Goal: Transaction & Acquisition: Purchase product/service

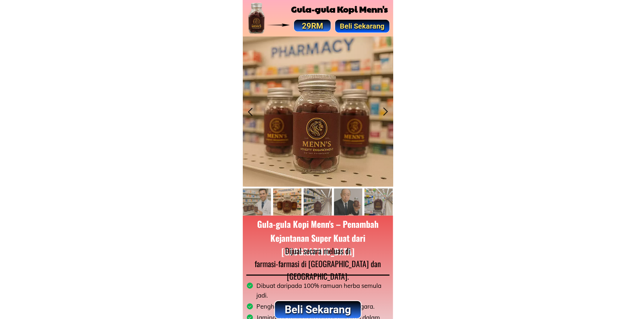
click at [313, 305] on p "Beli Sekarang" at bounding box center [318, 309] width 86 height 17
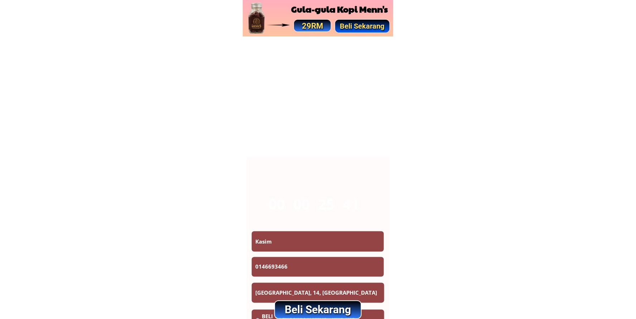
scroll to position [4193, 0]
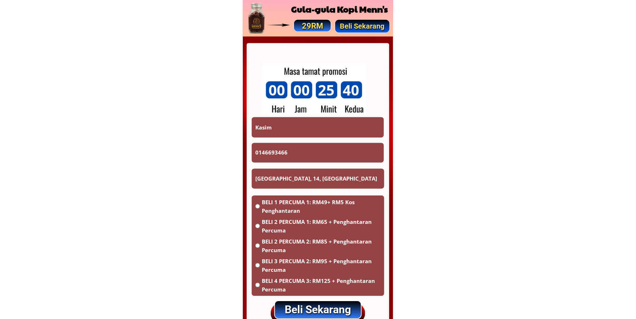
click at [306, 131] on input "Kasim" at bounding box center [317, 127] width 129 height 20
paste input "[PERSON_NAME]"
type input "[PERSON_NAME]"
click at [305, 155] on input "0146693466" at bounding box center [317, 153] width 129 height 20
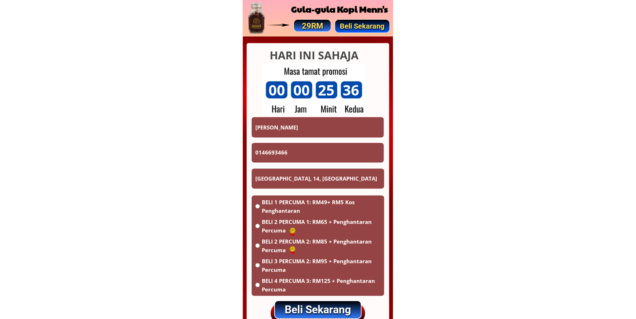
click at [305, 155] on input "0146693466" at bounding box center [317, 153] width 129 height 20
paste input "2-318 2420"
type input "012-318 2420"
click at [296, 177] on input "[GEOGRAPHIC_DATA], 14, [GEOGRAPHIC_DATA]" at bounding box center [317, 179] width 129 height 20
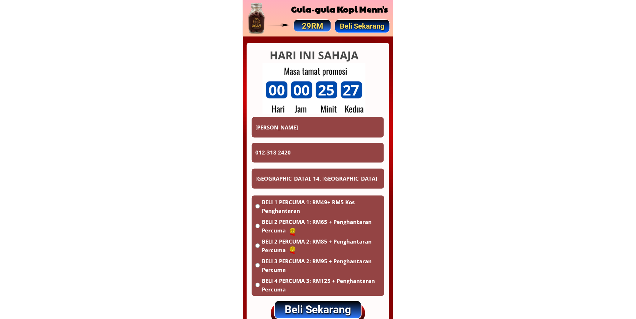
click at [296, 177] on input "[GEOGRAPHIC_DATA], 14, [GEOGRAPHIC_DATA]" at bounding box center [317, 179] width 129 height 20
paste input "No.62, kg chodoi, 42700"
type input "No.62, kg chodoi, 42700"
click at [282, 219] on span "BELI 2 PERCUMA 1: RM65 + Penghantaran Percuma" at bounding box center [321, 226] width 119 height 17
radio input "true"
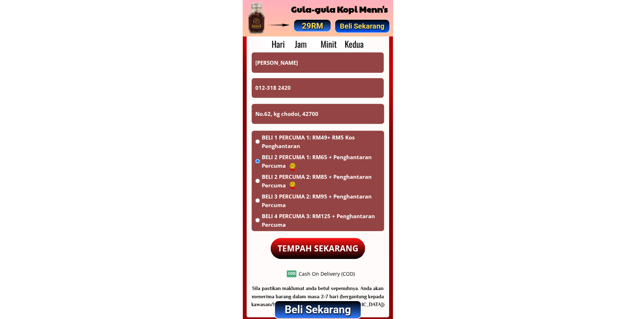
scroll to position [4259, 0]
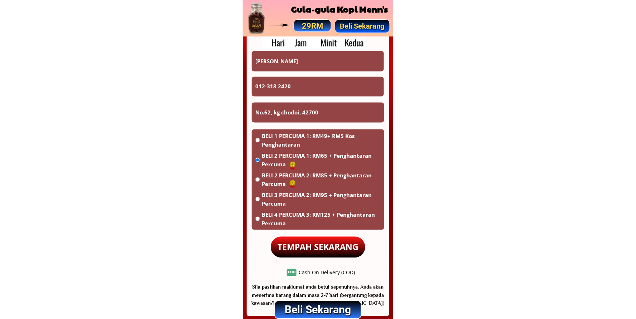
click at [320, 245] on p "TEMPAH SEKARANG" at bounding box center [318, 247] width 95 height 21
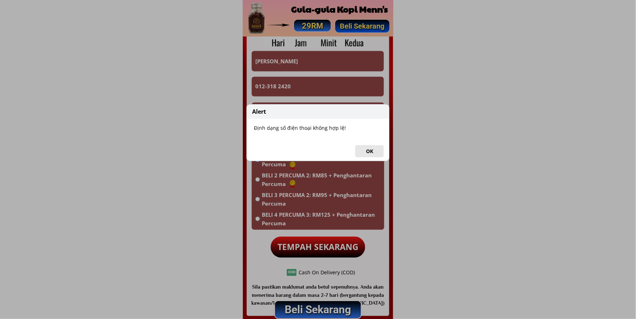
click at [373, 150] on button "OK" at bounding box center [369, 151] width 29 height 12
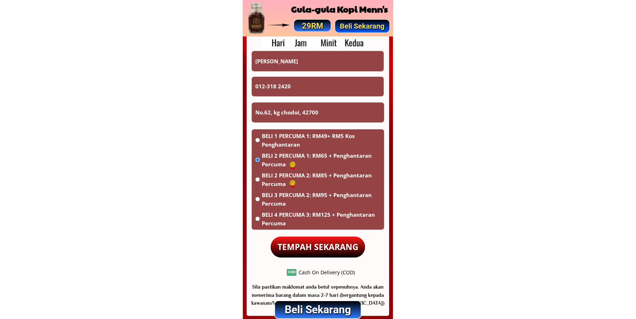
click at [278, 87] on input "012-318 2420" at bounding box center [317, 87] width 129 height 20
click at [268, 86] on input "012-3182420" at bounding box center [317, 87] width 129 height 20
type input "0123182420"
click at [318, 244] on p "TEMPAH SEKARANG" at bounding box center [318, 247] width 95 height 21
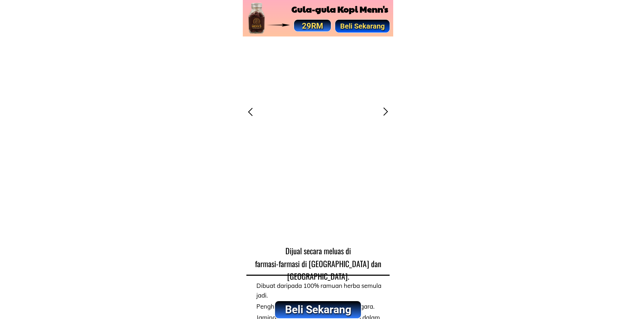
scroll to position [4259, 0]
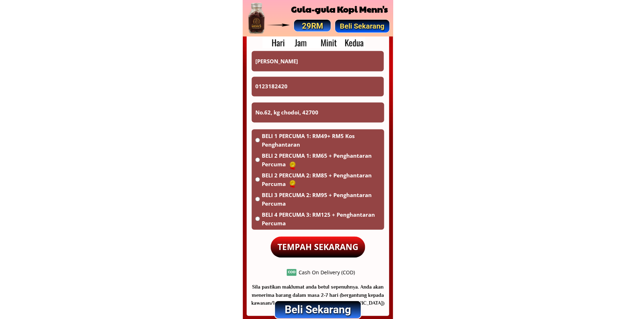
click at [306, 72] on form "TEMPAH SEKARANG Saberi bin manaf 0123182420 No.62, kg chodoi, 42700 BELI 1 PERC…" at bounding box center [317, 154] width 133 height 207
click at [306, 86] on input "0123182420" at bounding box center [317, 87] width 129 height 20
paste input "157720408"
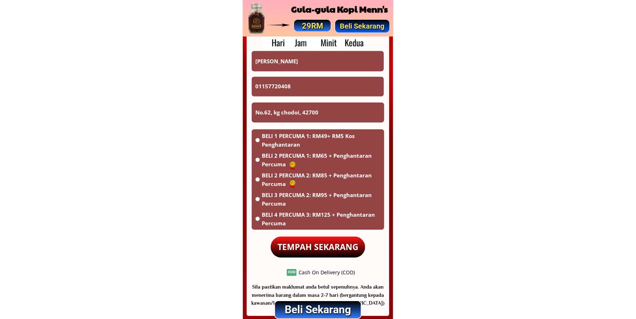
type input "01157720408"
click at [303, 67] on input "[PERSON_NAME]" at bounding box center [317, 61] width 129 height 20
paste input "true"
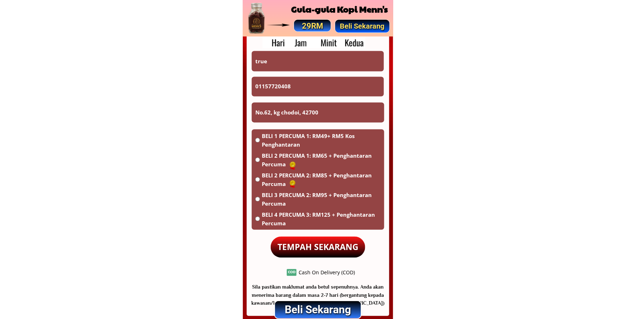
click at [289, 61] on input "true" at bounding box center [317, 61] width 129 height 20
paste input "Ayop"
type input "Ayop"
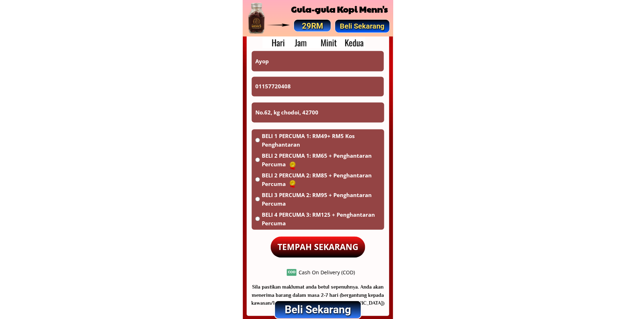
drag, startPoint x: 309, startPoint y: 84, endPoint x: 203, endPoint y: 90, distance: 106.5
drag, startPoint x: 337, startPoint y: 117, endPoint x: 221, endPoint y: 121, distance: 115.7
type input "k"
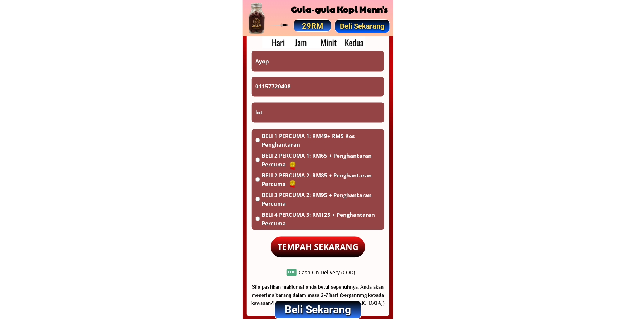
type input "lot"
click at [283, 157] on span "BELI 2 PERCUMA 1: RM65 + Penghantaran Percuma" at bounding box center [321, 160] width 119 height 17
radio input "true"
click at [320, 247] on p "TEMPAH SEKARANG" at bounding box center [318, 247] width 95 height 21
